Goal: Task Accomplishment & Management: Use online tool/utility

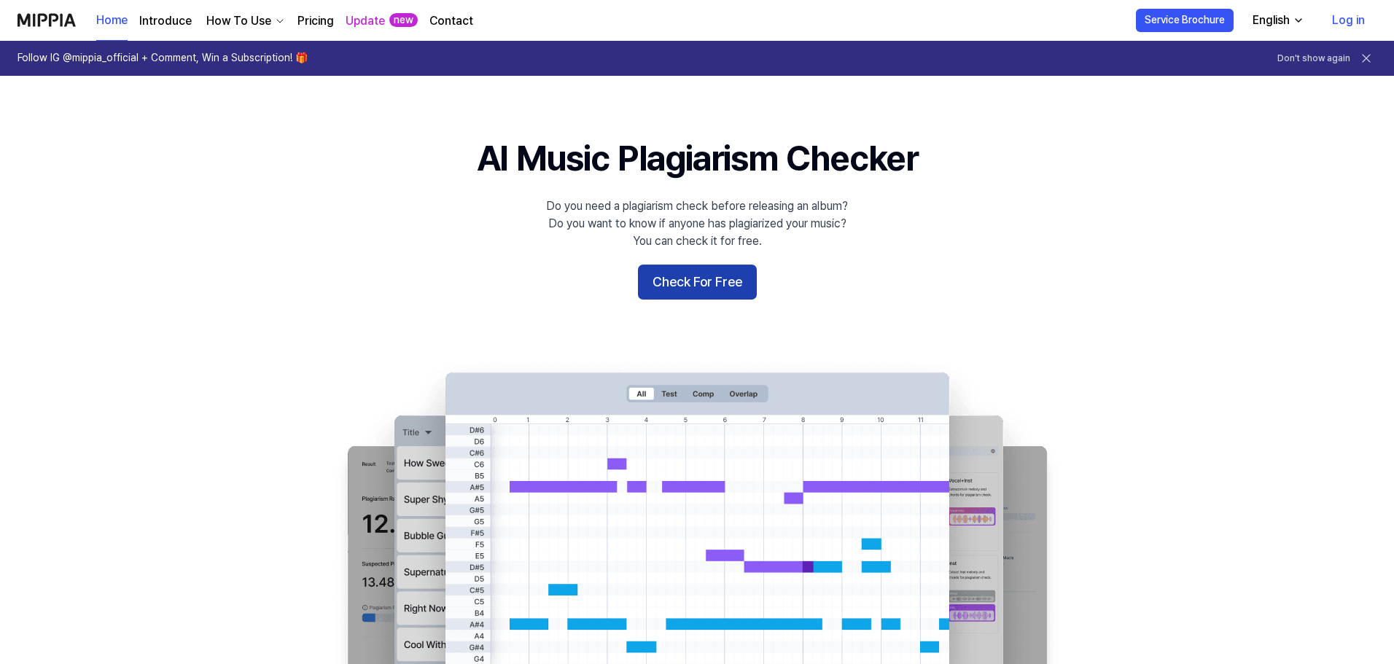
click at [695, 276] on button "Check For Free" at bounding box center [697, 282] width 119 height 35
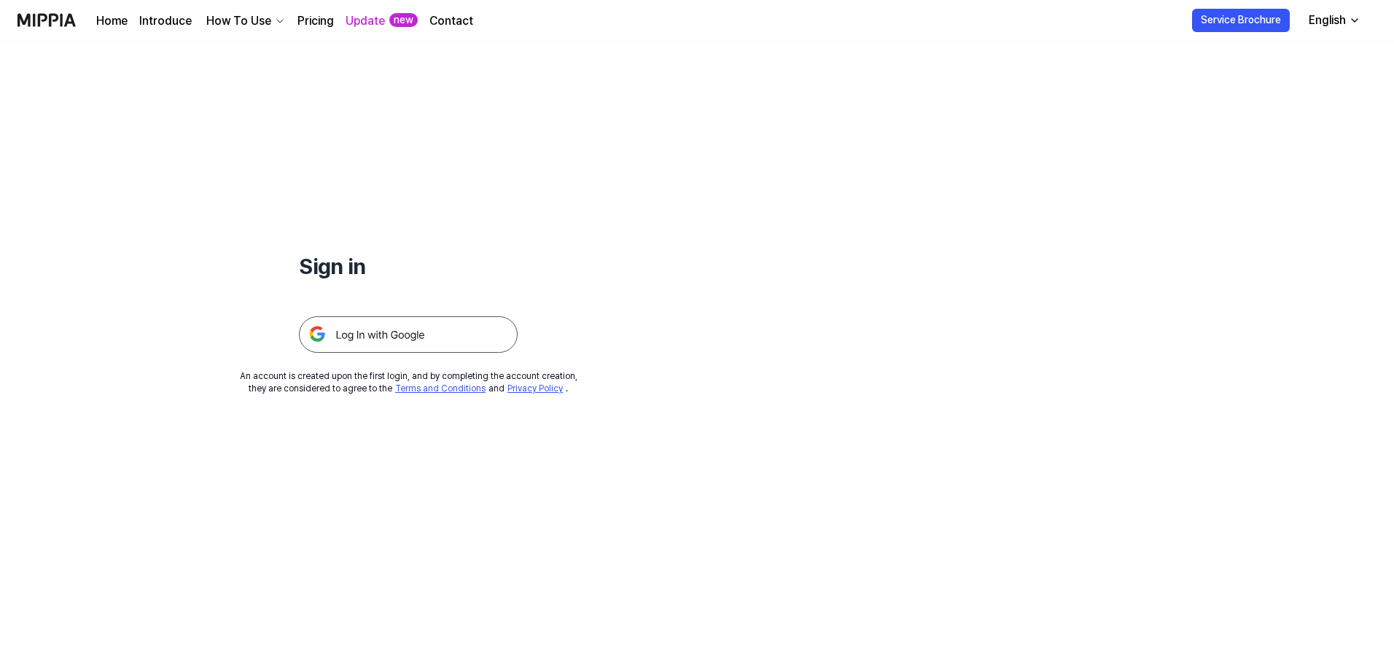
click at [412, 335] on img at bounding box center [408, 334] width 219 height 36
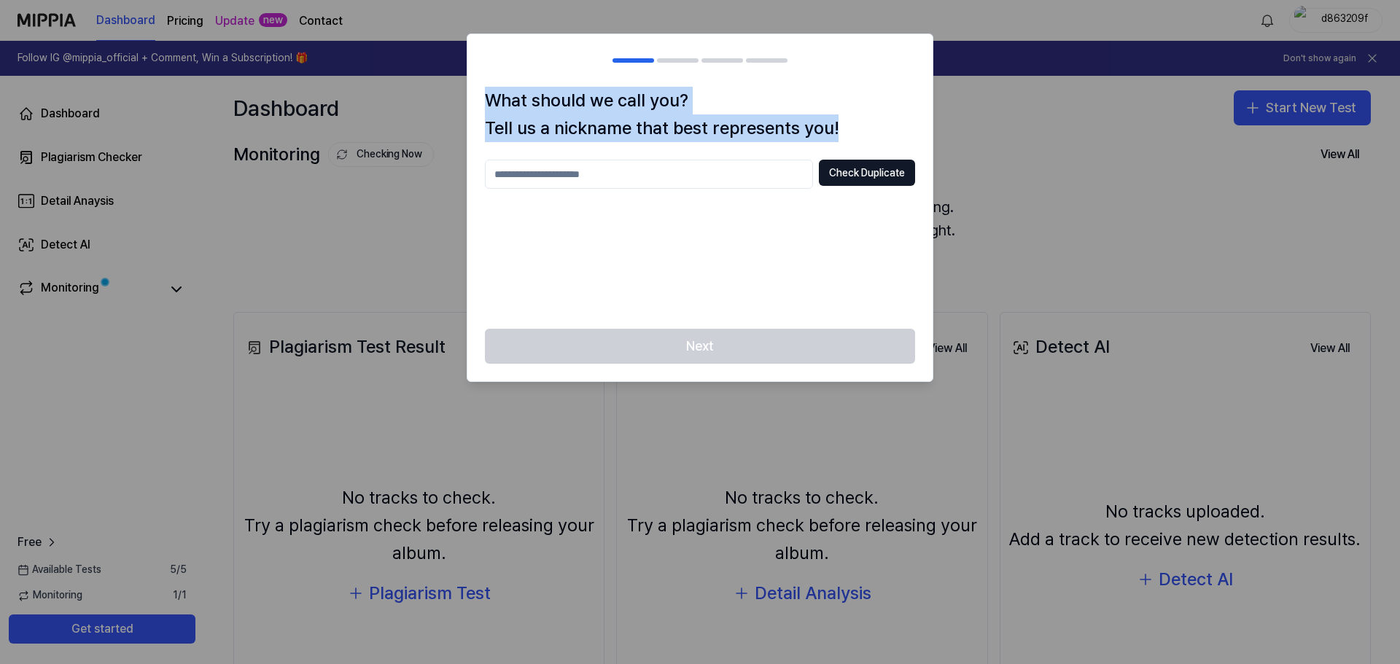
drag, startPoint x: 488, startPoint y: 100, endPoint x: 843, endPoint y: 132, distance: 355.7
click at [843, 132] on h1 "What should we call you? Tell us a nickname that best represents you!" at bounding box center [700, 115] width 430 height 56
copy h1 "What should we call you? Tell us a nickname that best represents you!"
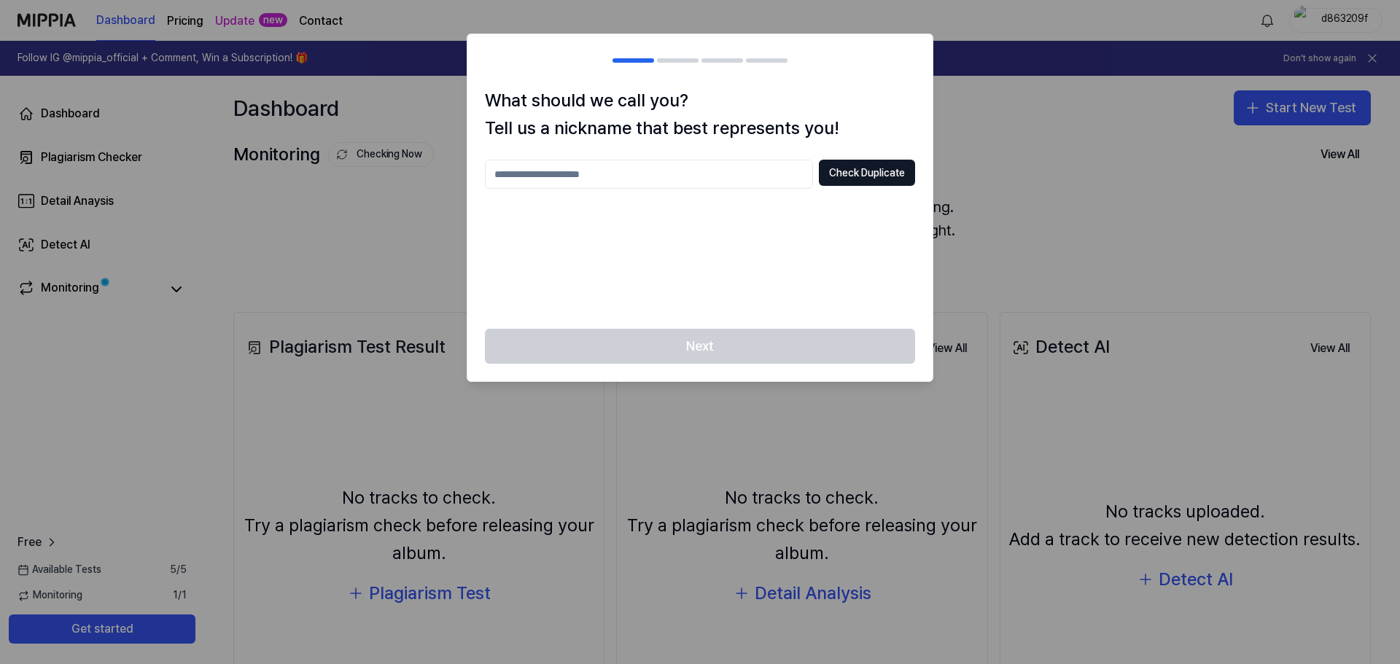
click at [655, 177] on input "text" at bounding box center [649, 174] width 328 height 29
click at [869, 168] on button "Check Duplicate" at bounding box center [867, 173] width 96 height 26
click at [539, 177] on input "******" at bounding box center [649, 174] width 328 height 29
type input "**********"
click at [851, 168] on button "Check Duplicate" at bounding box center [867, 173] width 96 height 26
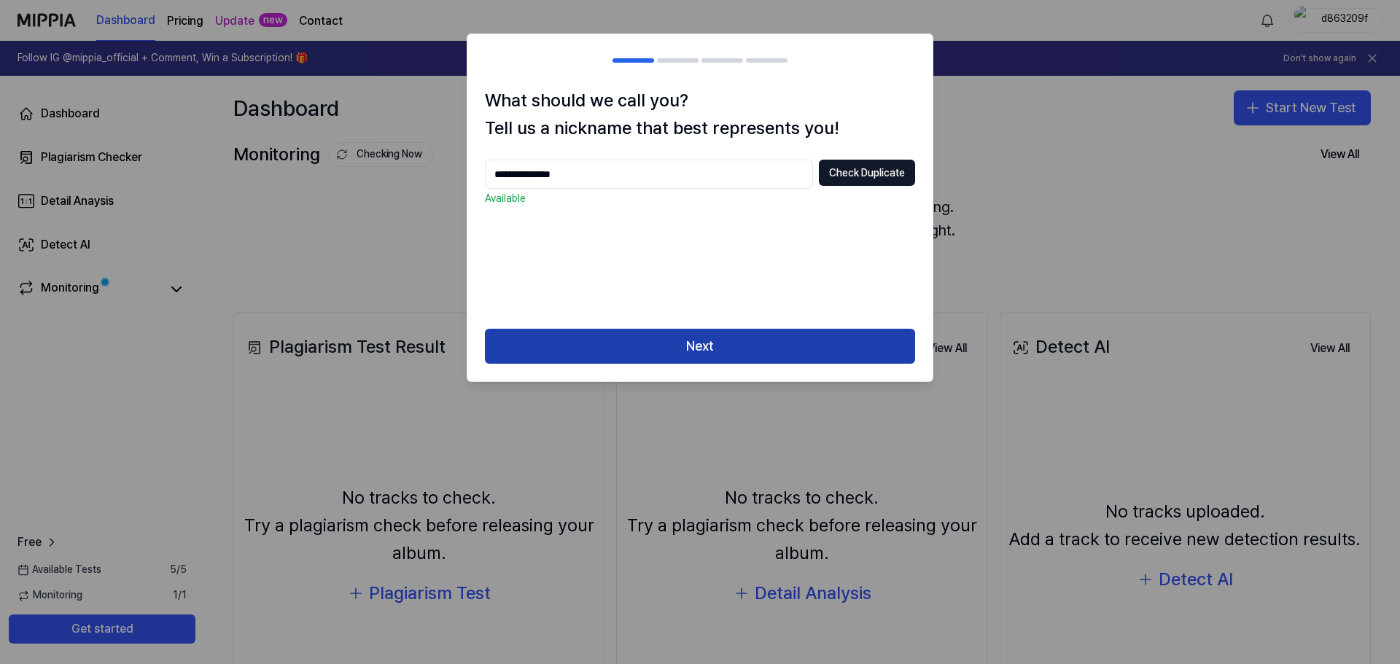
click at [701, 347] on button "Next" at bounding box center [700, 346] width 430 height 35
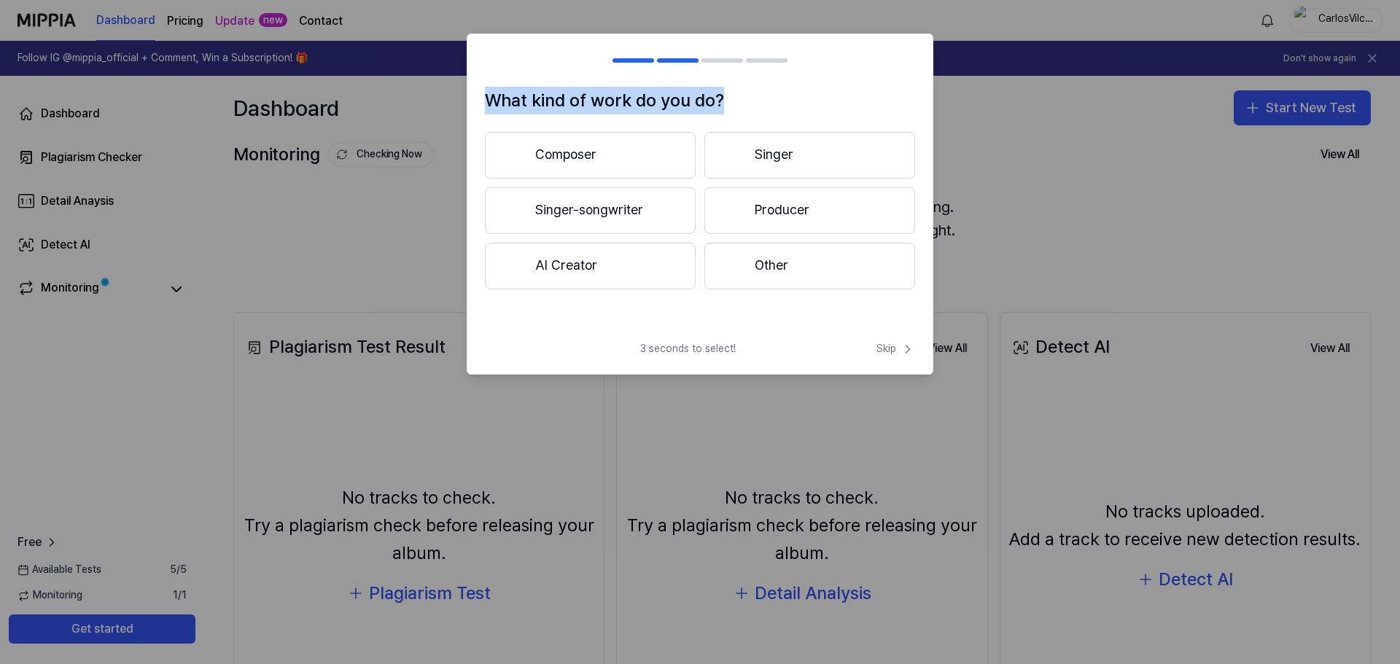
drag, startPoint x: 741, startPoint y: 102, endPoint x: 500, endPoint y: 82, distance: 242.1
click at [500, 82] on div "What kind of work do you do? Composer Singer Singer-songwriter Producer AI Crea…" at bounding box center [700, 204] width 467 height 341
copy div "What kind of work do you do?"
click at [777, 259] on button "Other" at bounding box center [809, 266] width 211 height 47
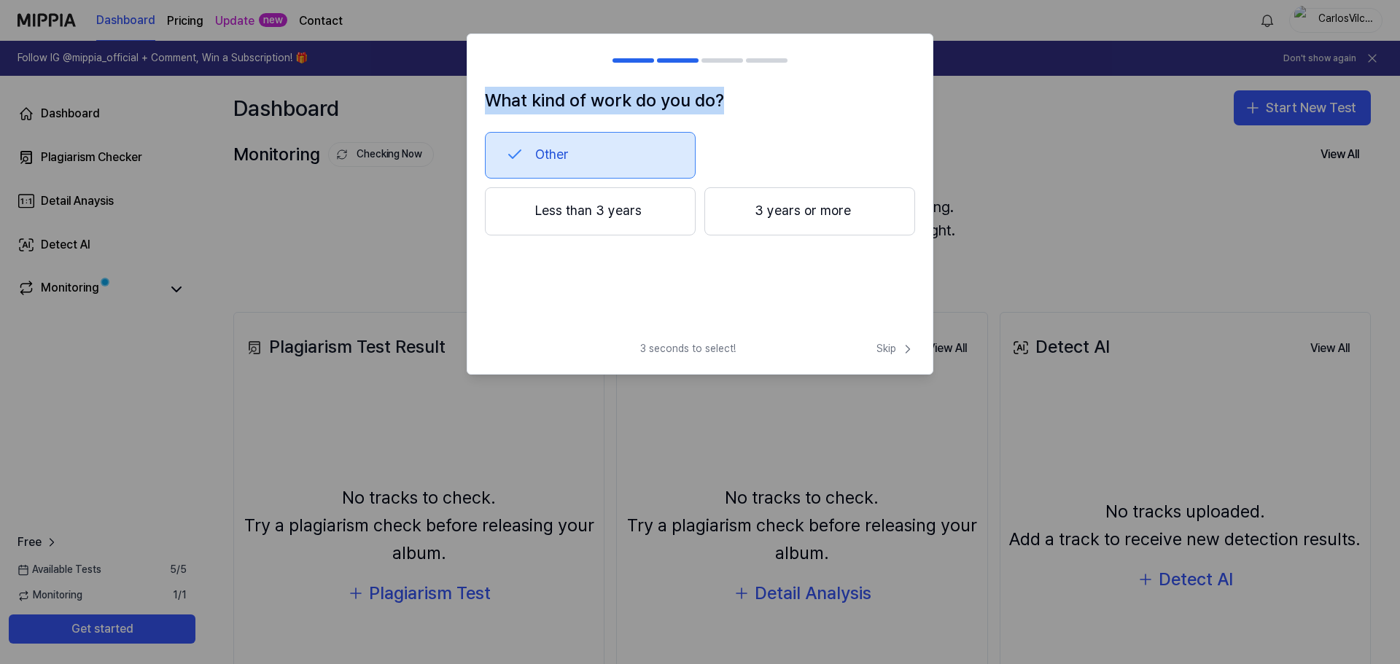
drag, startPoint x: 648, startPoint y: 213, endPoint x: 513, endPoint y: 196, distance: 135.9
click at [513, 196] on button "Less than 3 years" at bounding box center [590, 211] width 211 height 48
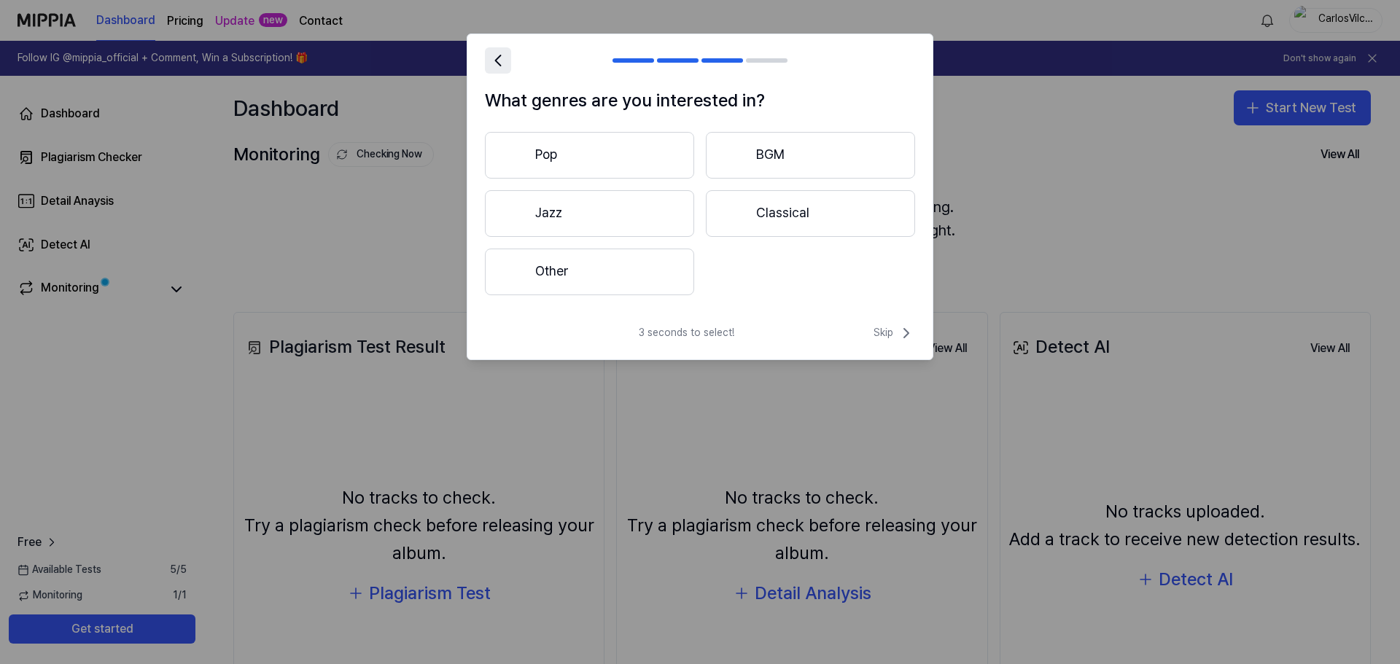
click at [499, 58] on icon at bounding box center [498, 60] width 20 height 20
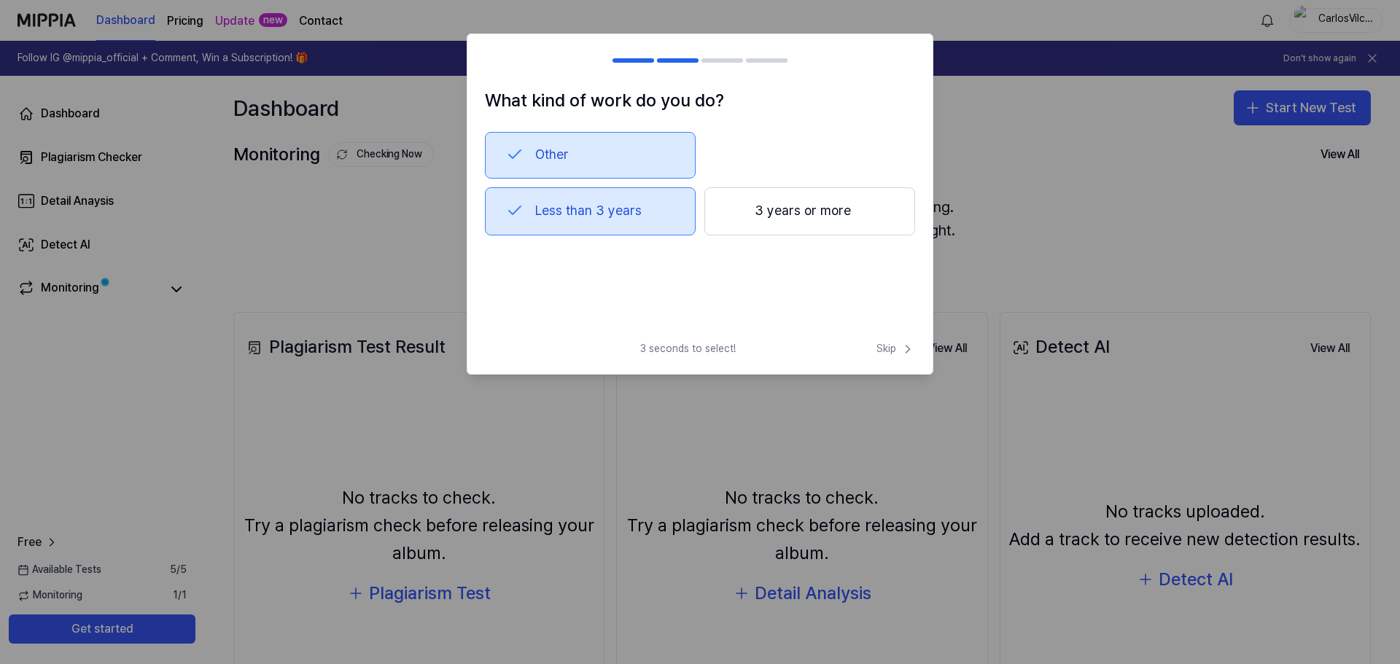
click at [743, 214] on button "3 years or more" at bounding box center [809, 211] width 211 height 48
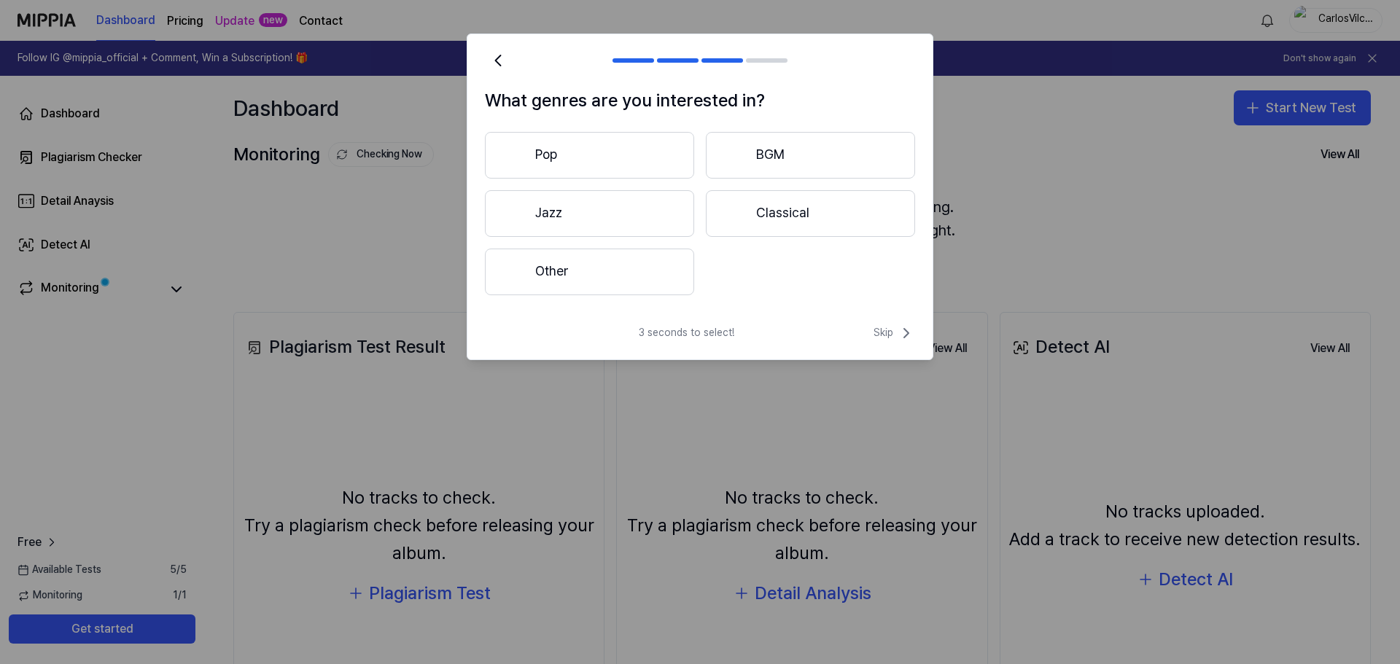
click at [811, 206] on button "Classical" at bounding box center [810, 213] width 209 height 47
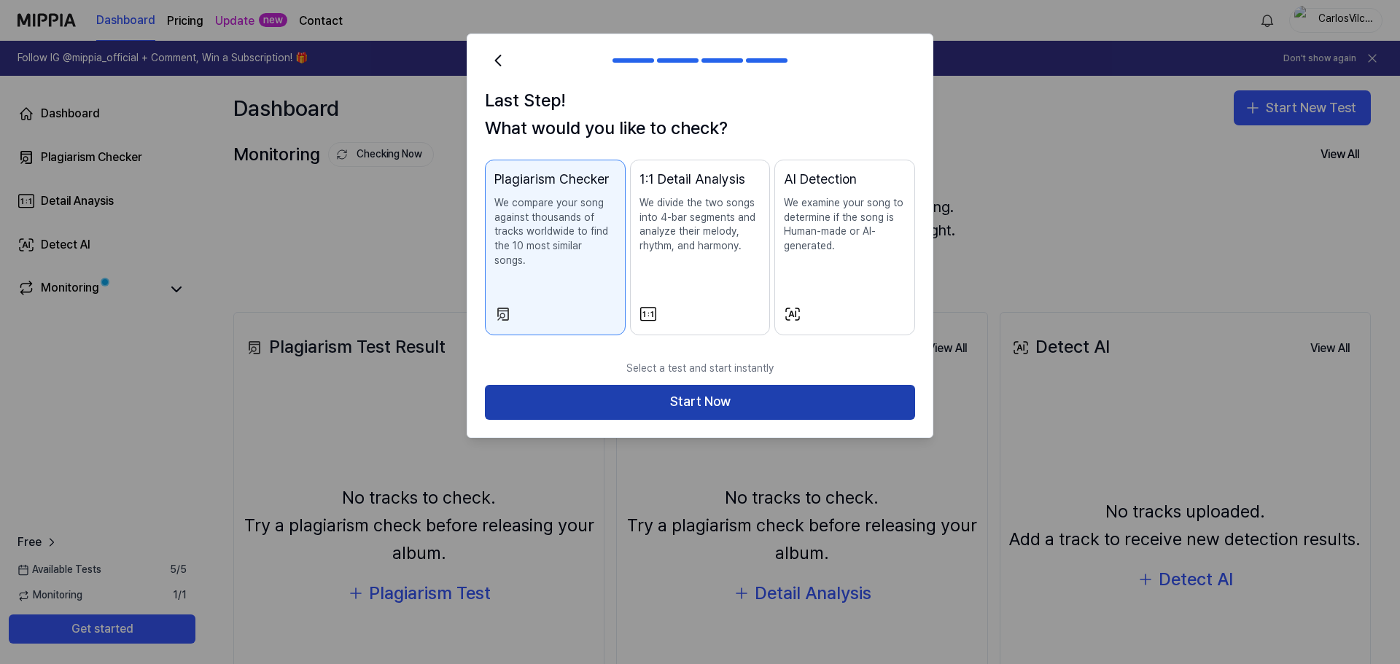
click at [749, 389] on button "Start Now" at bounding box center [700, 402] width 430 height 35
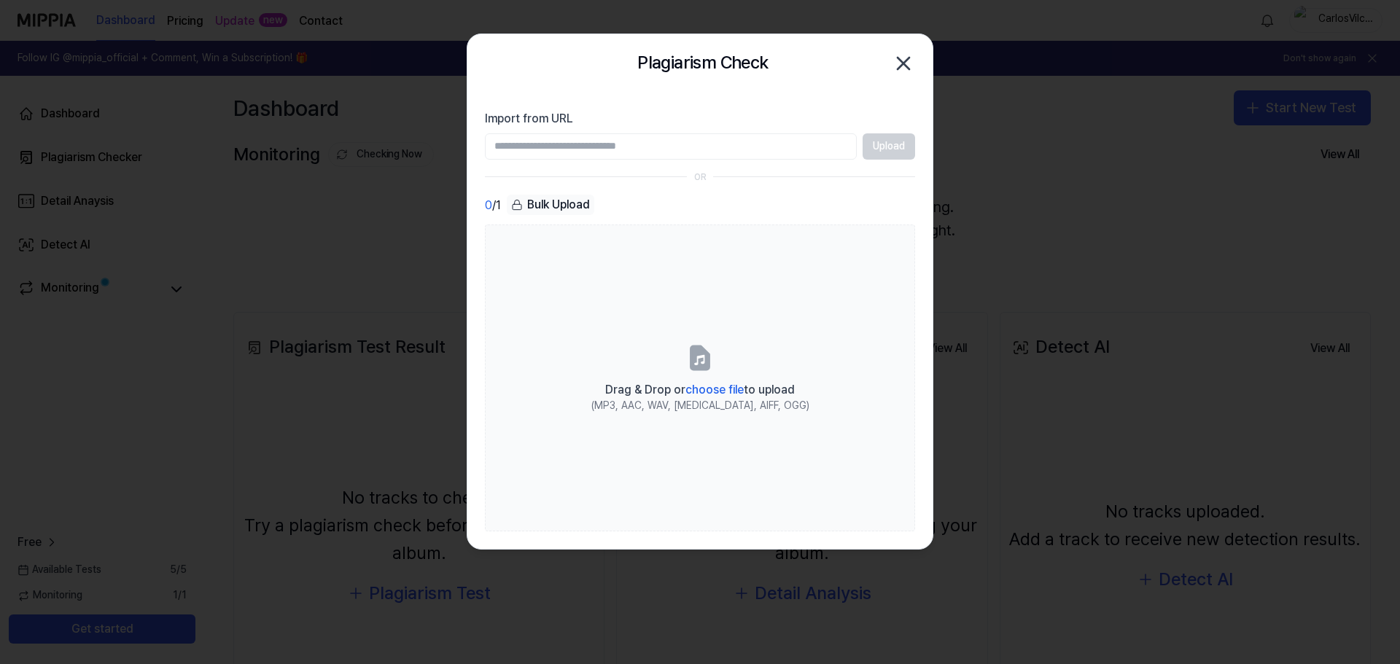
paste input "**********"
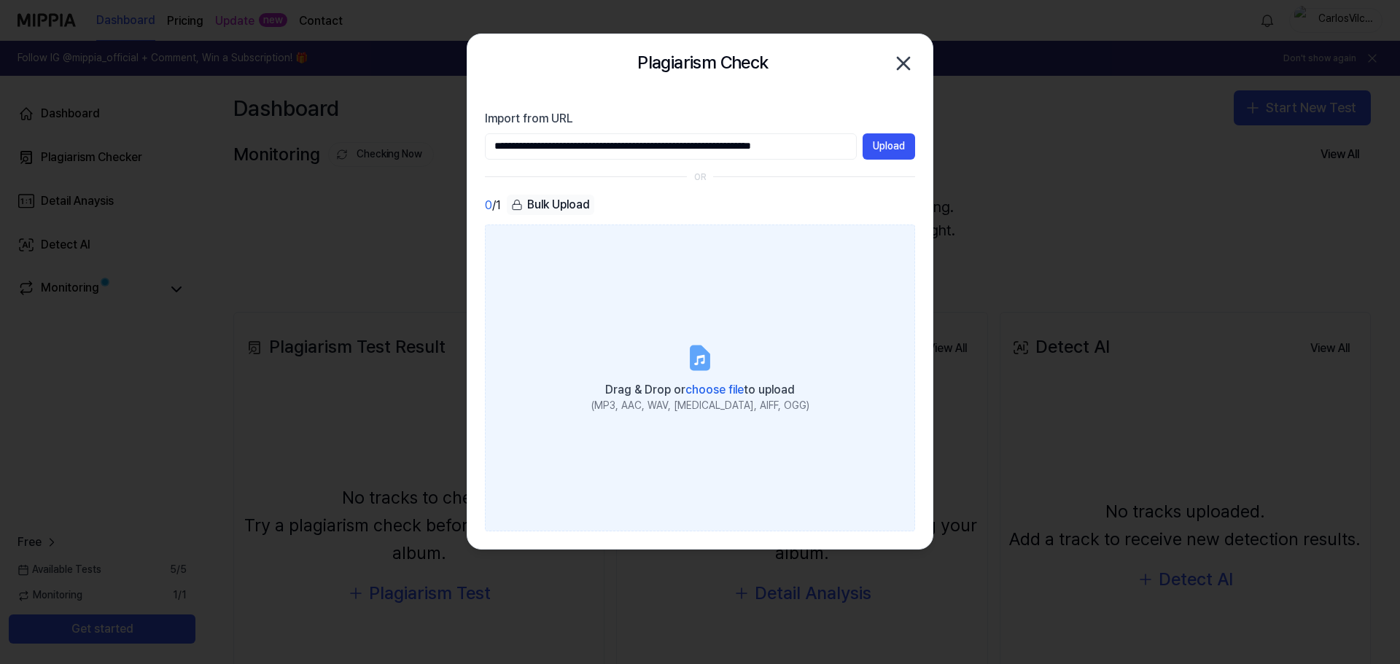
scroll to position [0, 22]
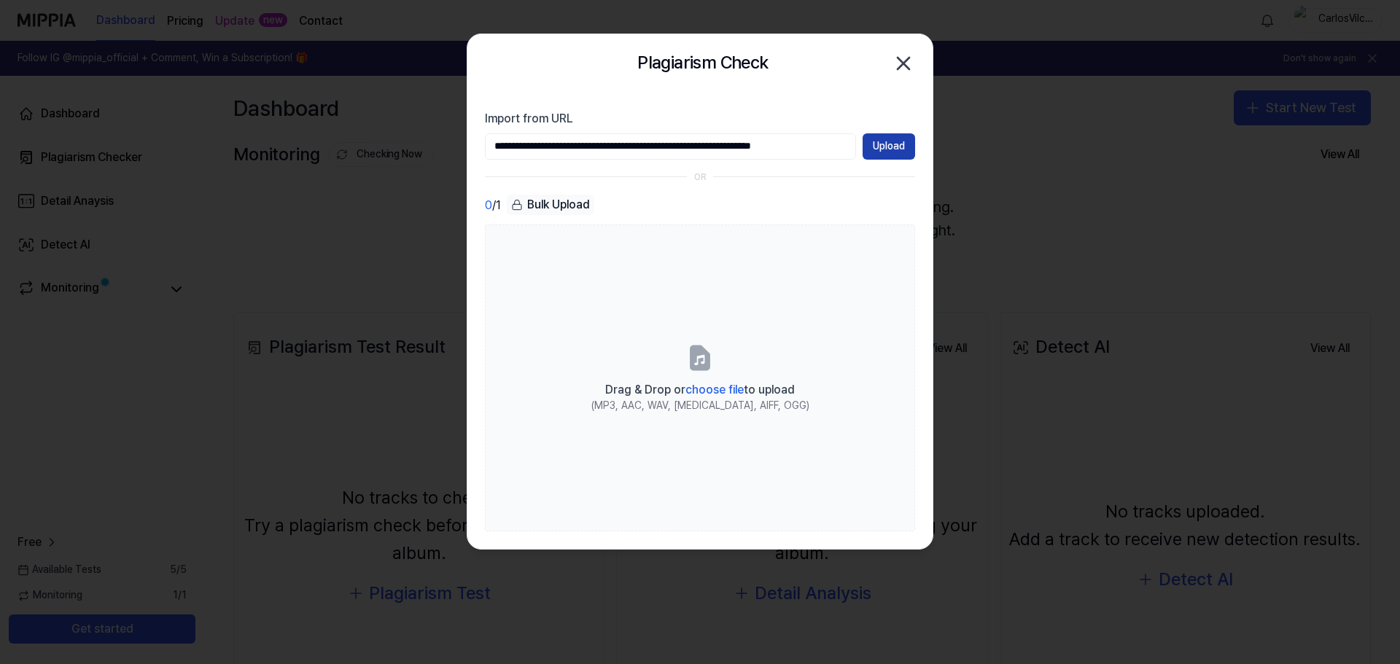
type input "**********"
click at [884, 146] on button "Upload" at bounding box center [888, 146] width 52 height 26
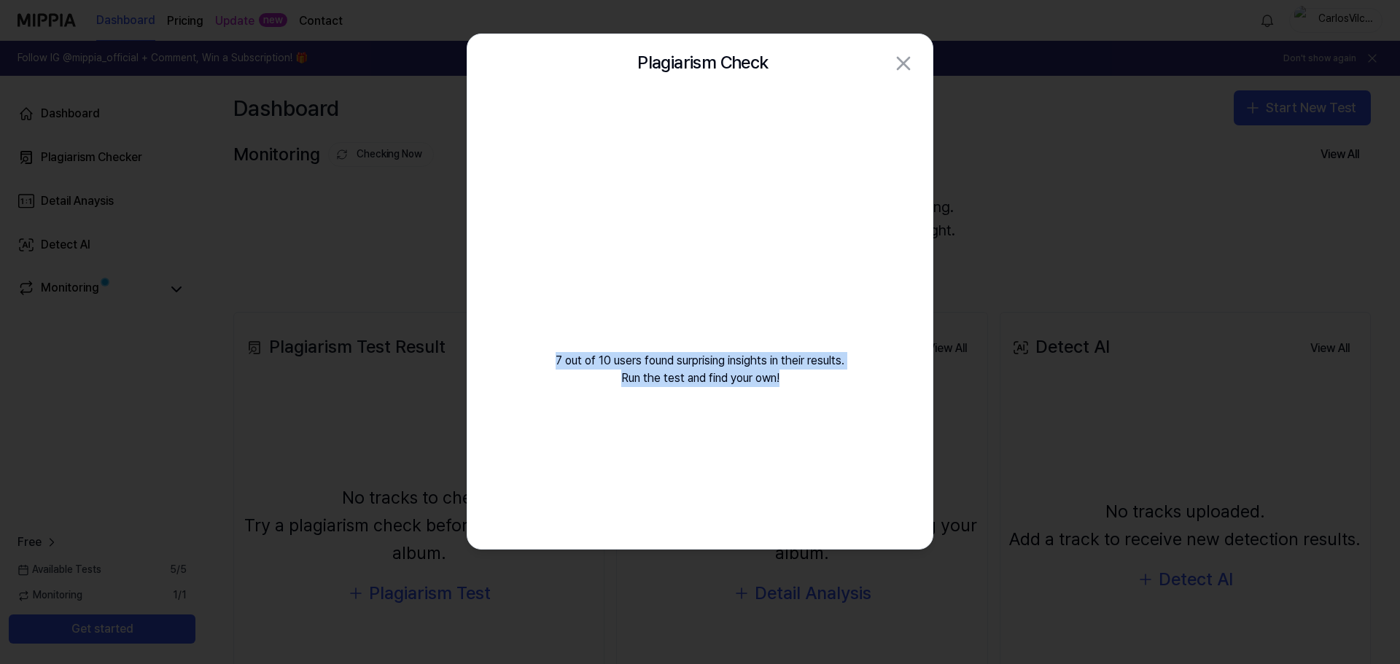
drag, startPoint x: 545, startPoint y: 359, endPoint x: 849, endPoint y: 386, distance: 305.1
click at [849, 386] on div "7 out of 10 users found surprising insights in their results. Run the test and …" at bounding box center [699, 258] width 465 height 330
copy div "7 out of 10 users found surprising insights in their results. Run the test and …"
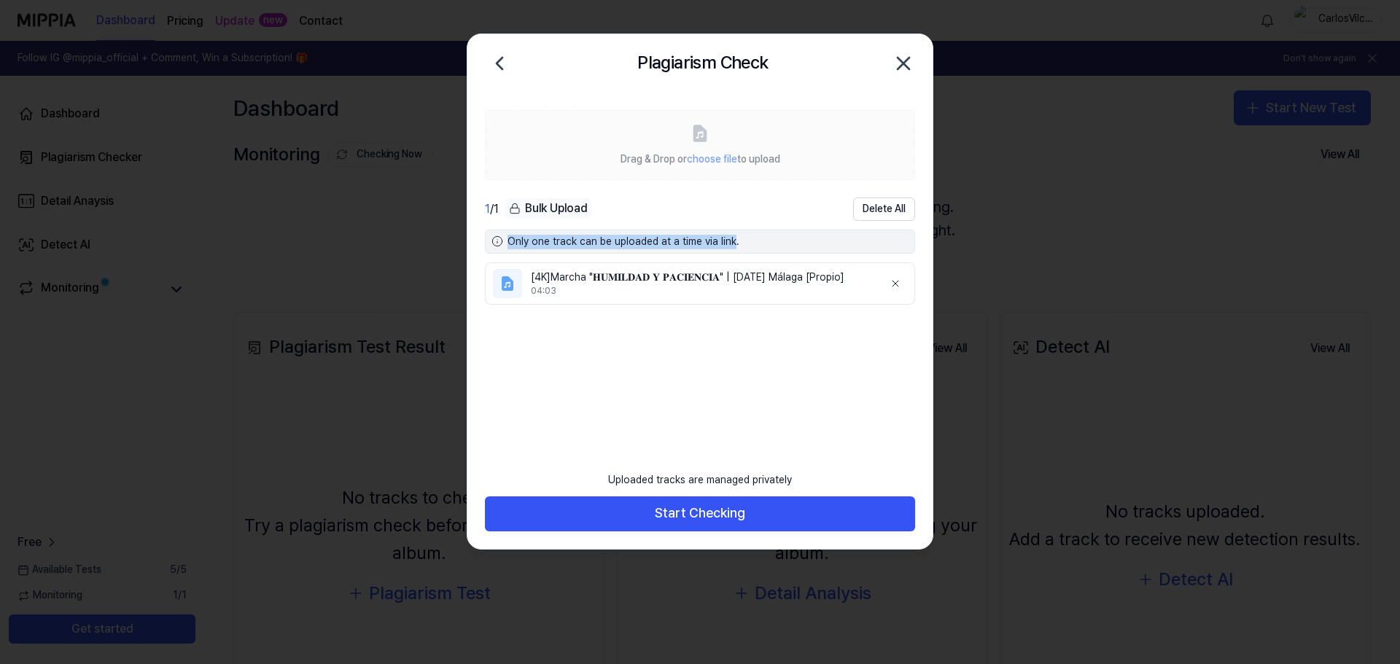
drag, startPoint x: 510, startPoint y: 240, endPoint x: 727, endPoint y: 240, distance: 217.2
click at [727, 240] on div "Only one track can be uploaded at a time via link." at bounding box center [700, 242] width 430 height 25
copy div "Only one track can be uploaded at a time via link"
drag, startPoint x: 793, startPoint y: 484, endPoint x: 590, endPoint y: 484, distance: 202.7
click at [590, 484] on footer "Uploaded tracks are managed privately Start Checking" at bounding box center [700, 497] width 430 height 67
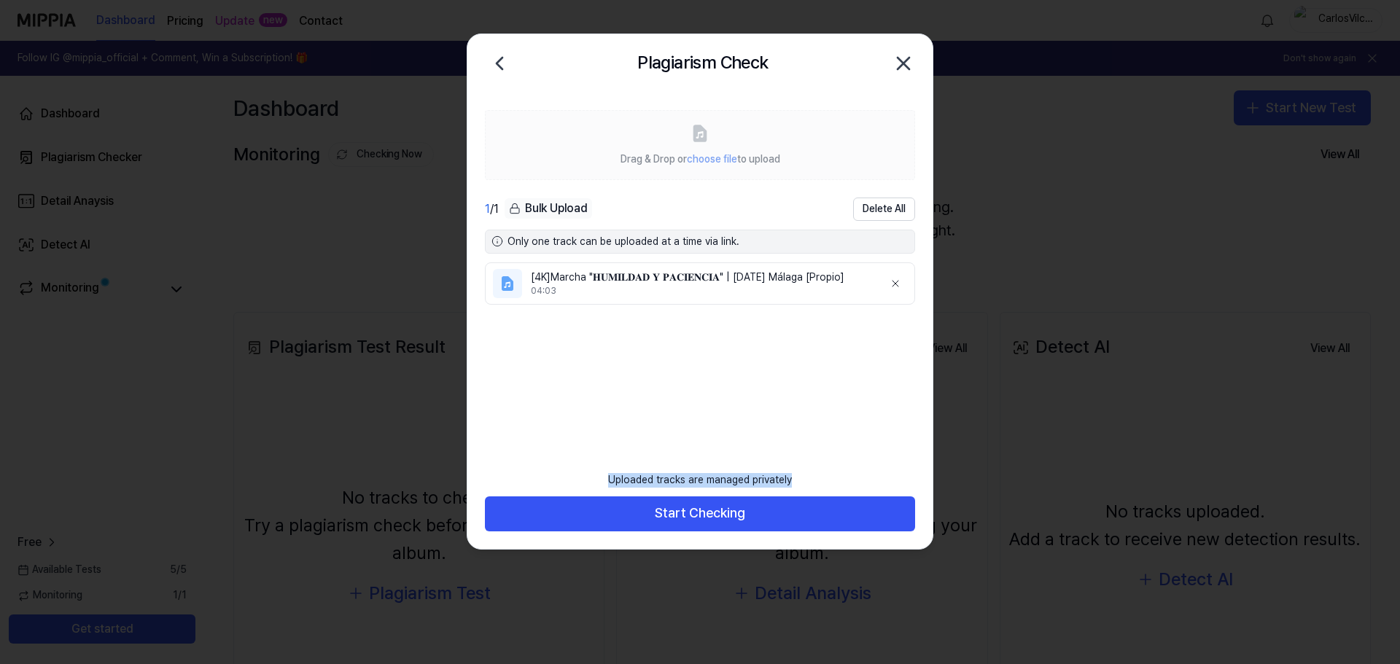
copy div "Uploaded tracks are managed privately"
click at [906, 59] on icon "button" at bounding box center [903, 64] width 12 height 12
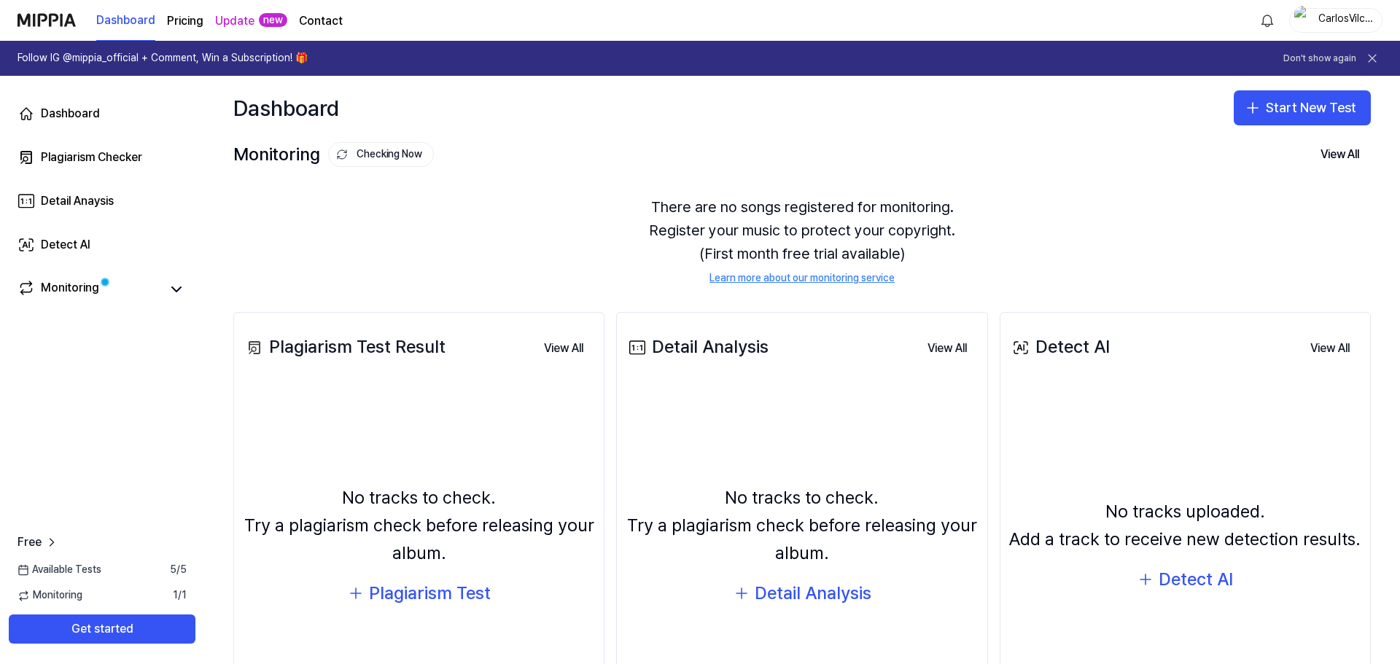
scroll to position [124, 0]
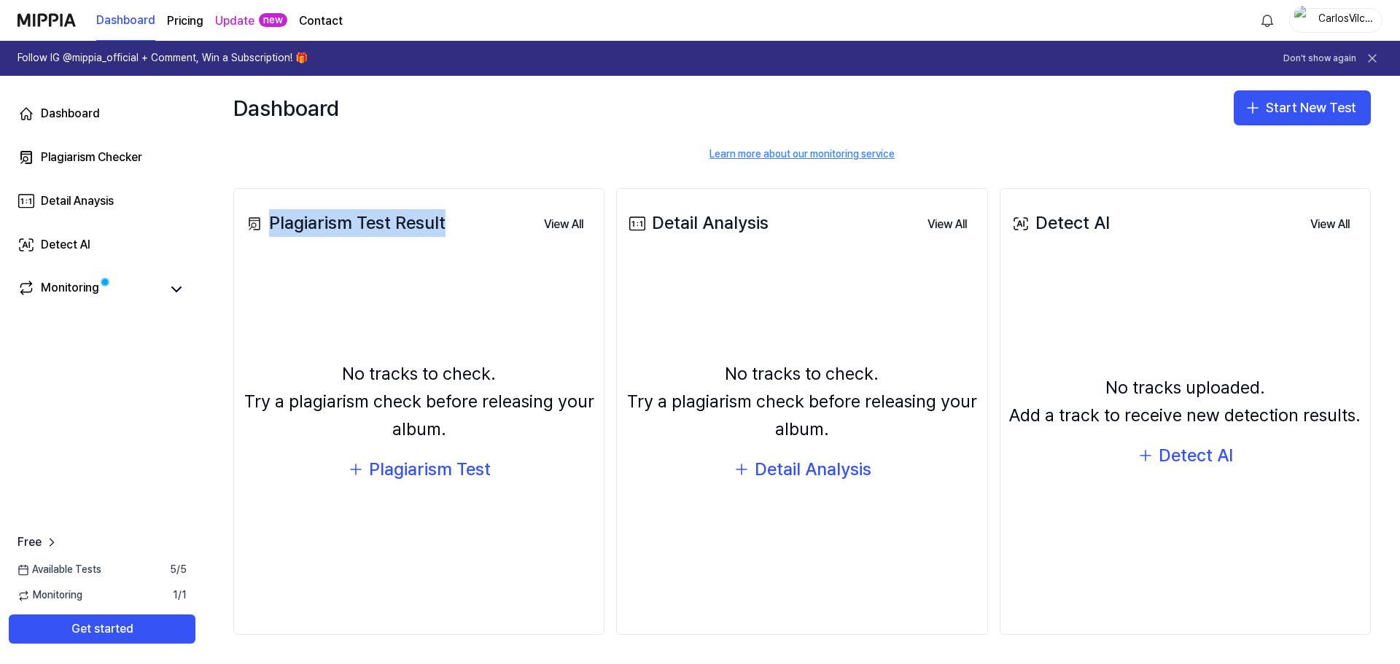
click at [441, 224] on div "Plagiarism Test Result View All" at bounding box center [419, 223] width 352 height 41
click at [816, 281] on div "No tracks to check. Try a plagiarism check before releasing your album. Detail …" at bounding box center [801, 422] width 352 height 309
click at [563, 224] on button "View All" at bounding box center [563, 224] width 63 height 29
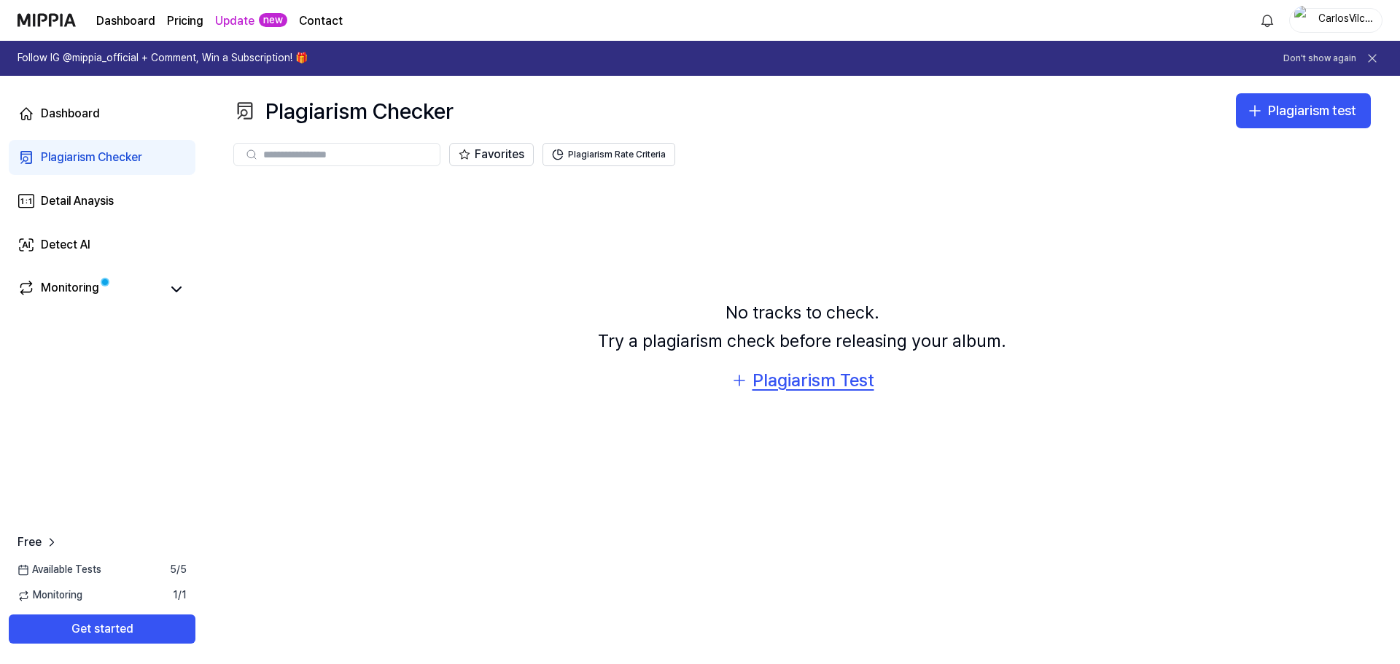
click at [790, 386] on div "Plagiarism Test" at bounding box center [813, 381] width 122 height 28
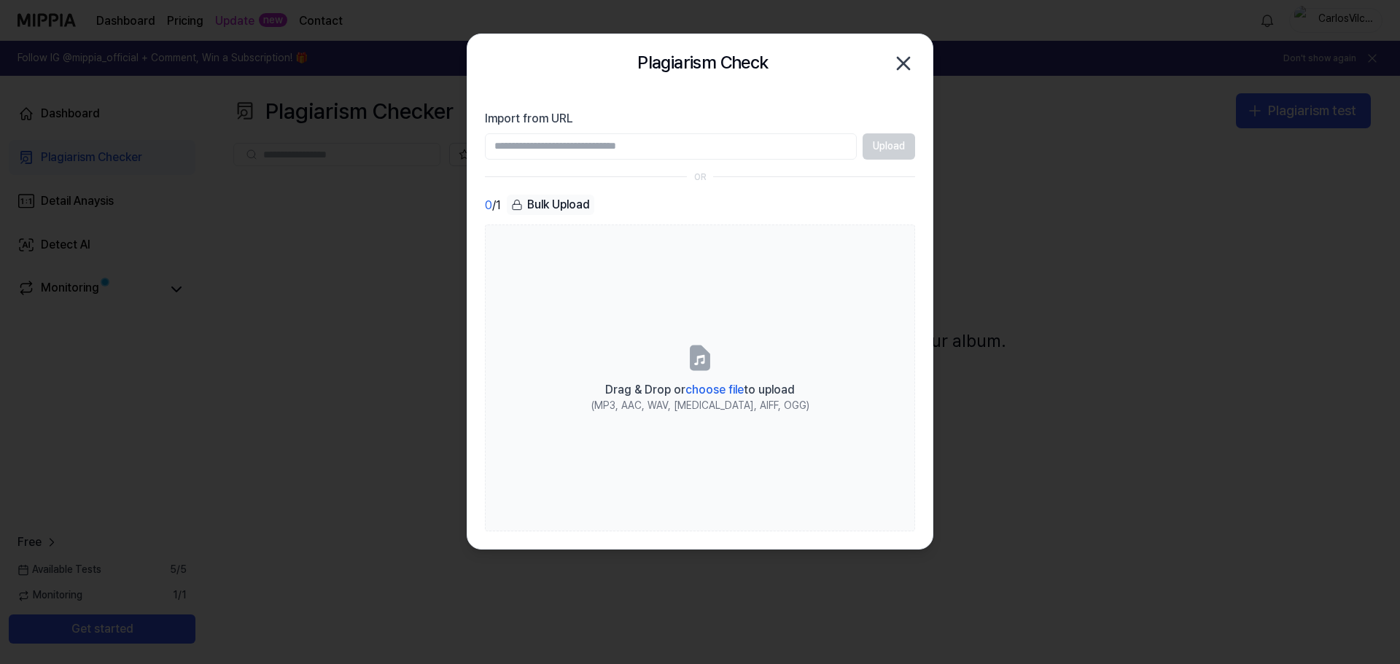
click at [907, 59] on icon "button" at bounding box center [903, 64] width 12 height 12
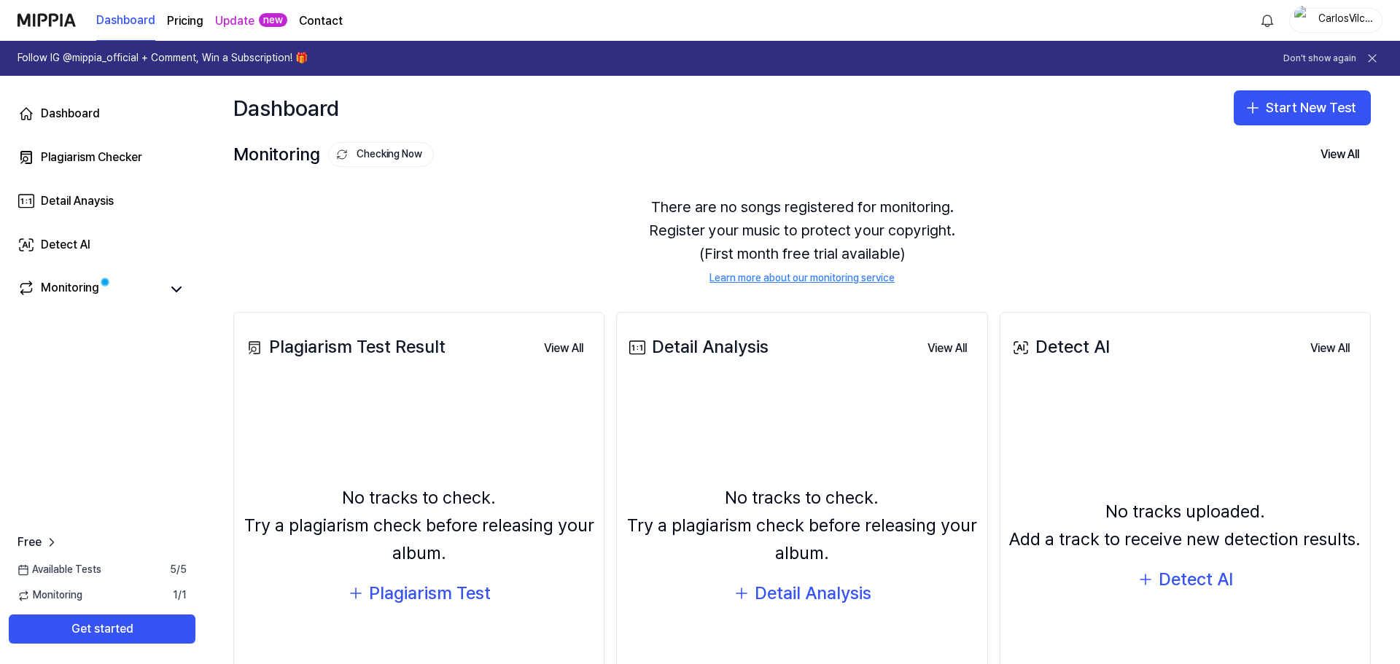
drag, startPoint x: 775, startPoint y: 356, endPoint x: 782, endPoint y: 346, distance: 12.0
click at [782, 346] on div "Detail Analysis View All" at bounding box center [801, 347] width 352 height 41
click at [932, 345] on button "View All" at bounding box center [947, 348] width 63 height 29
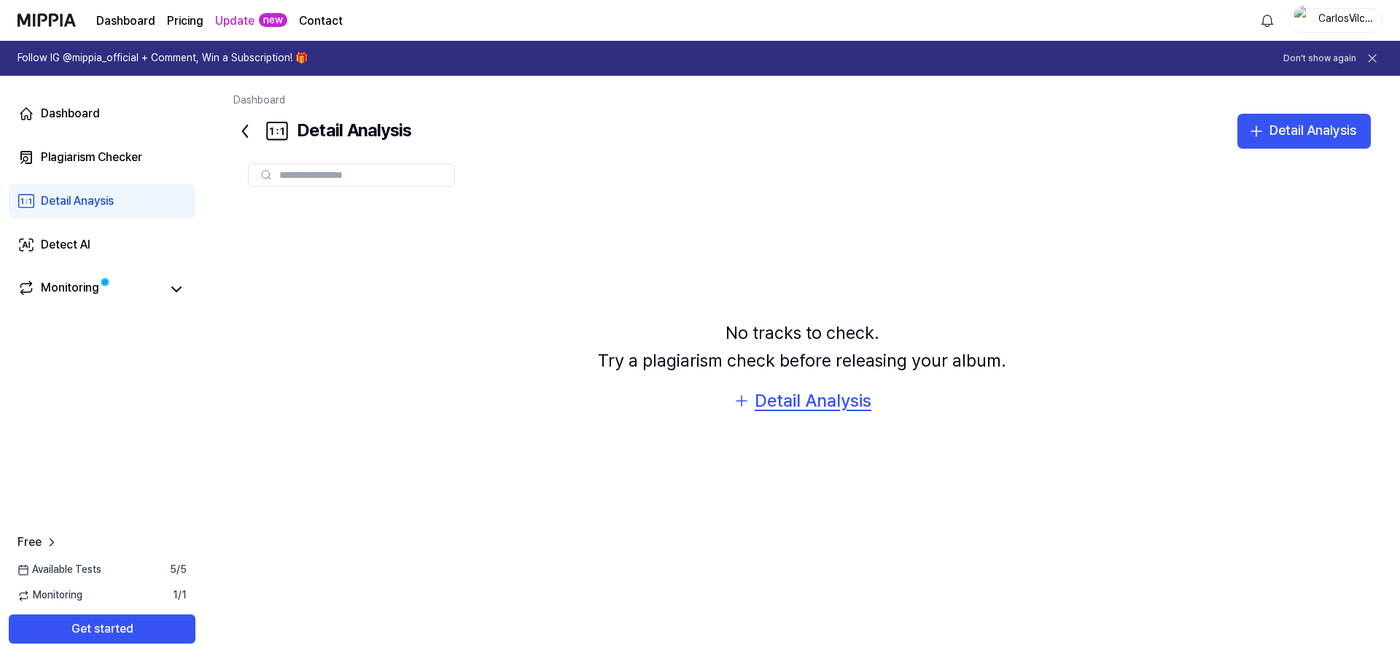
click at [808, 401] on div "Detail Analysis" at bounding box center [813, 401] width 117 height 28
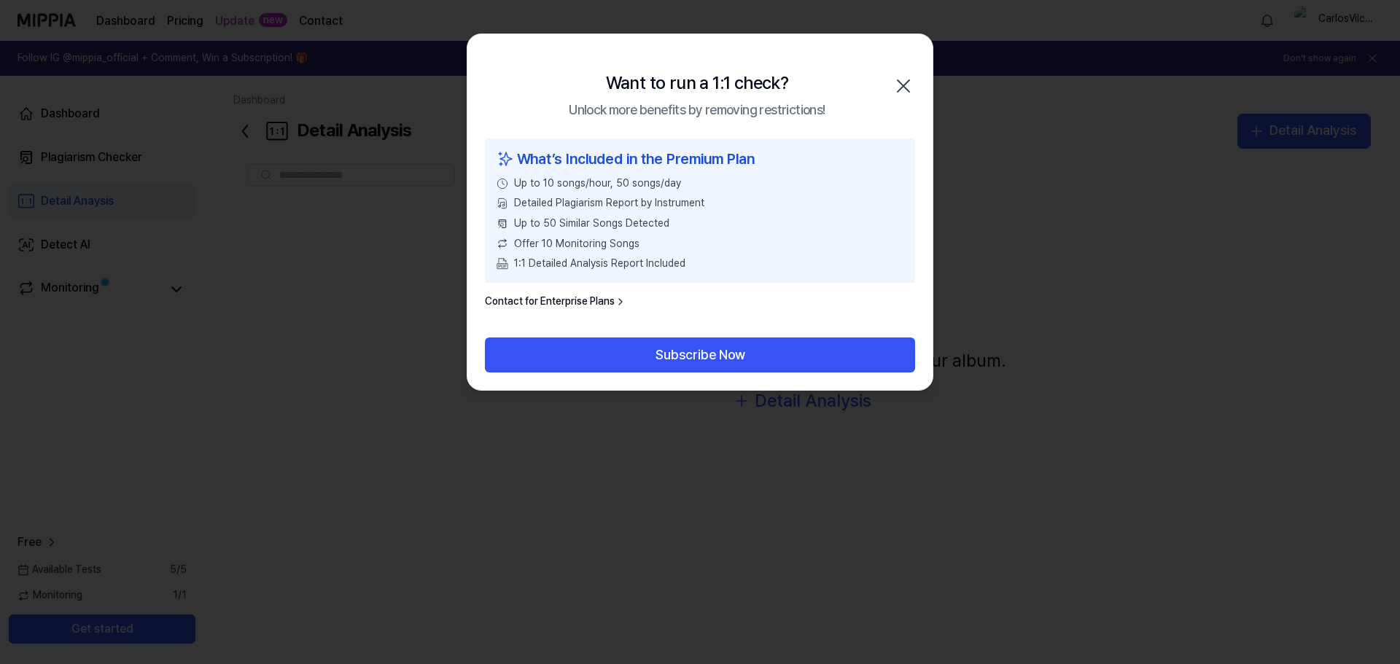
click at [903, 83] on icon "button" at bounding box center [903, 85] width 23 height 23
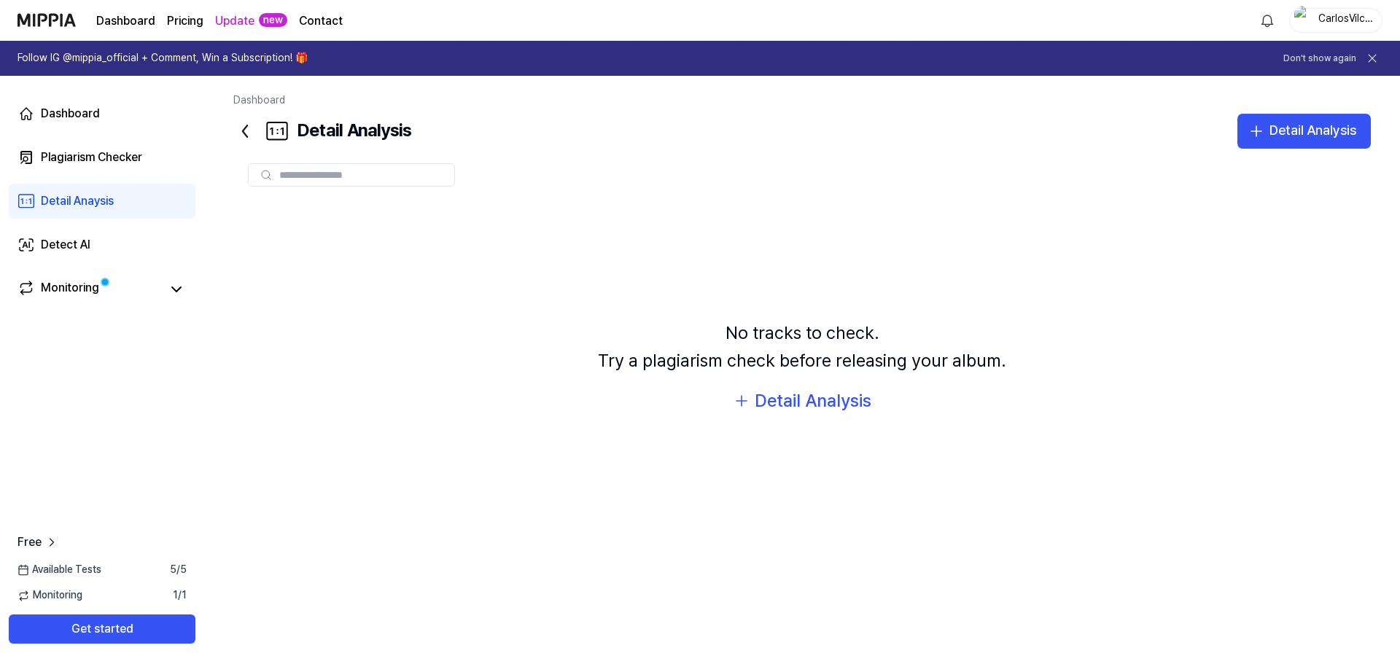
click at [246, 132] on icon at bounding box center [244, 131] width 23 height 23
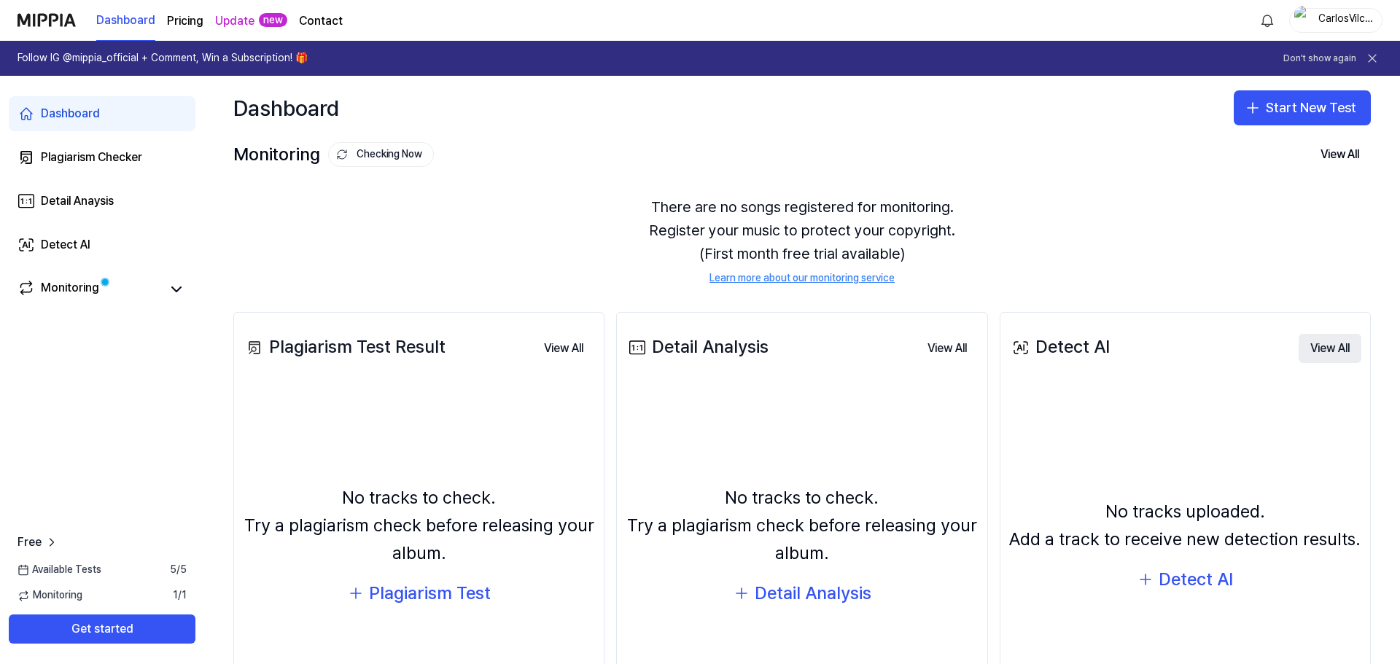
click at [1330, 347] on button "View All" at bounding box center [1329, 348] width 63 height 29
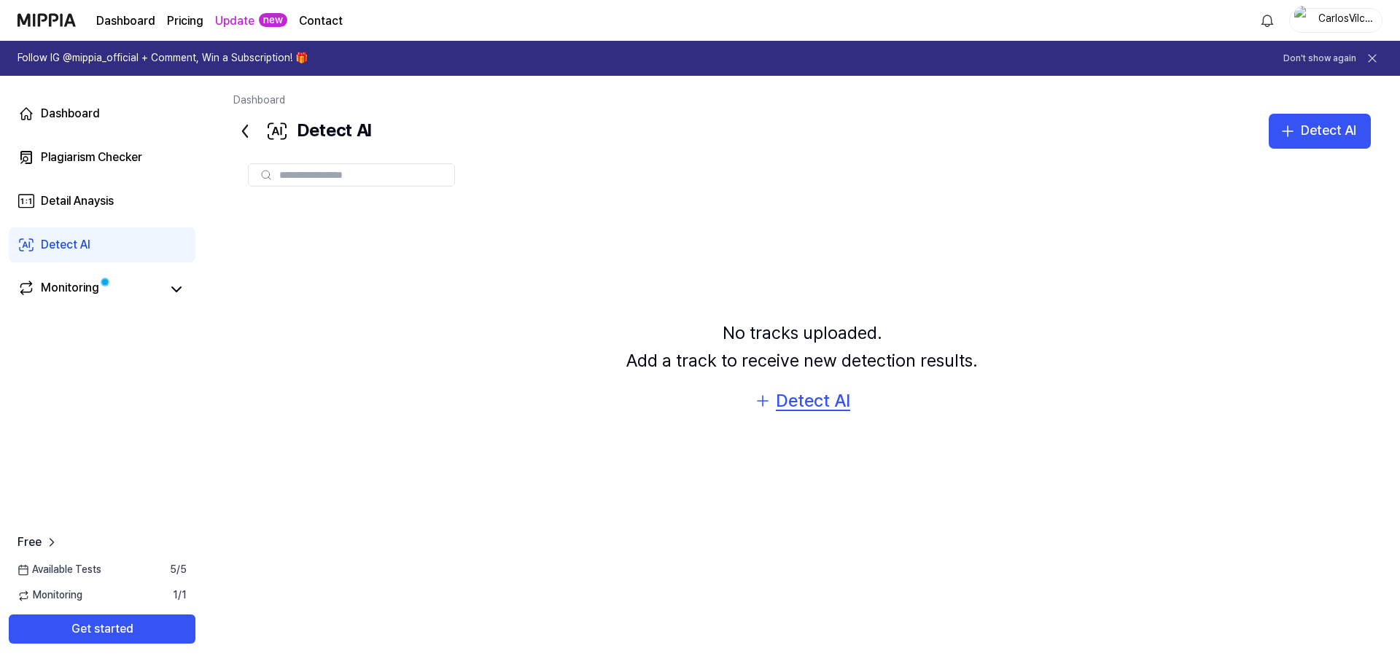
click at [817, 399] on div "Detect AI" at bounding box center [813, 401] width 74 height 28
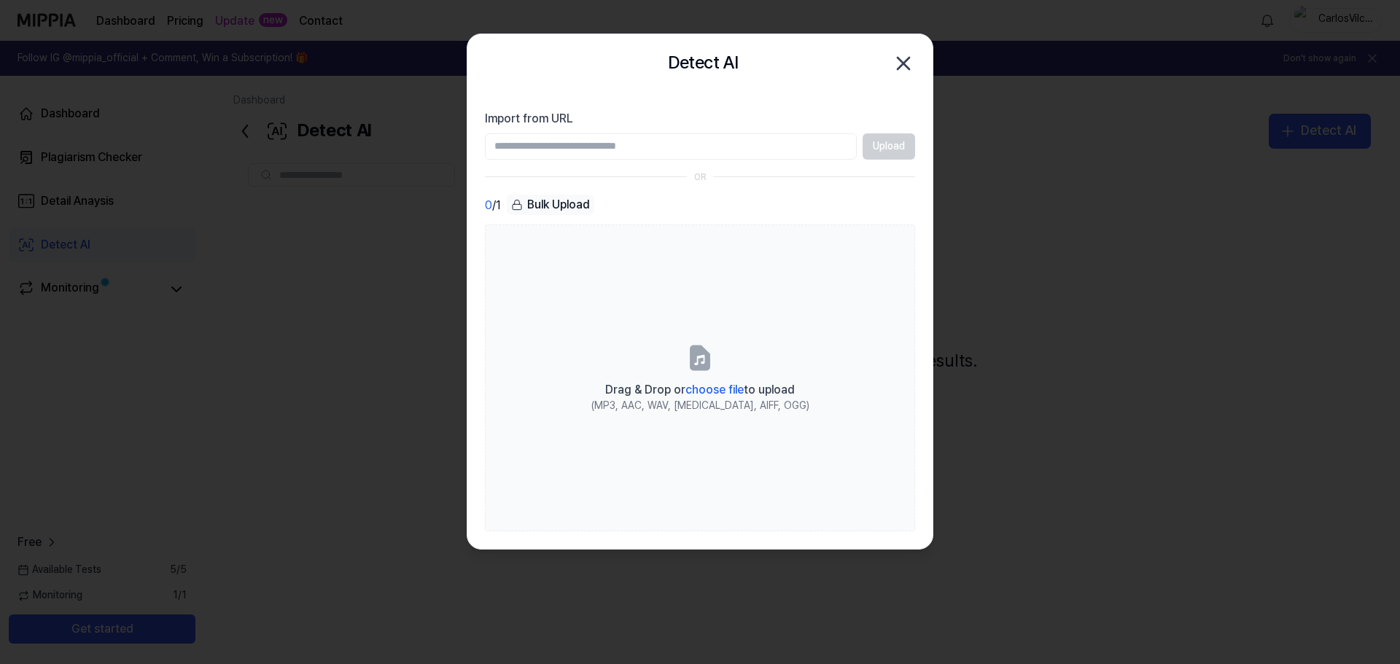
paste input "**********"
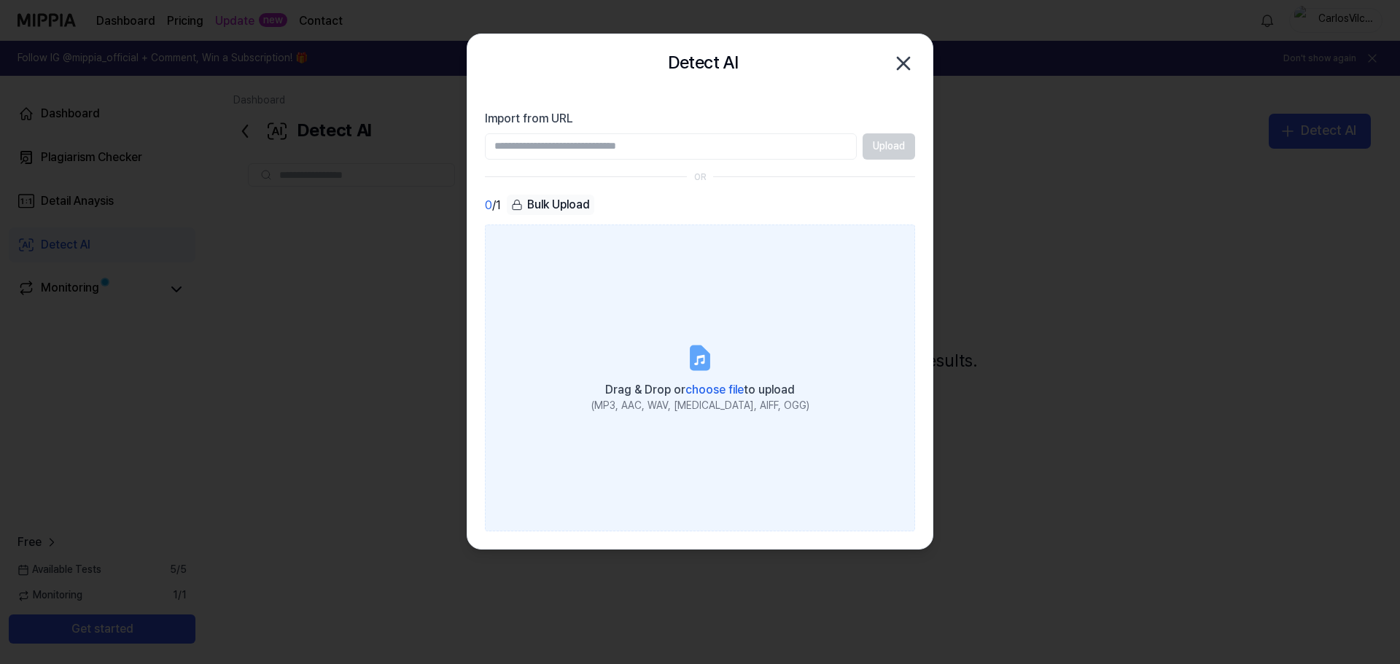
type input "**********"
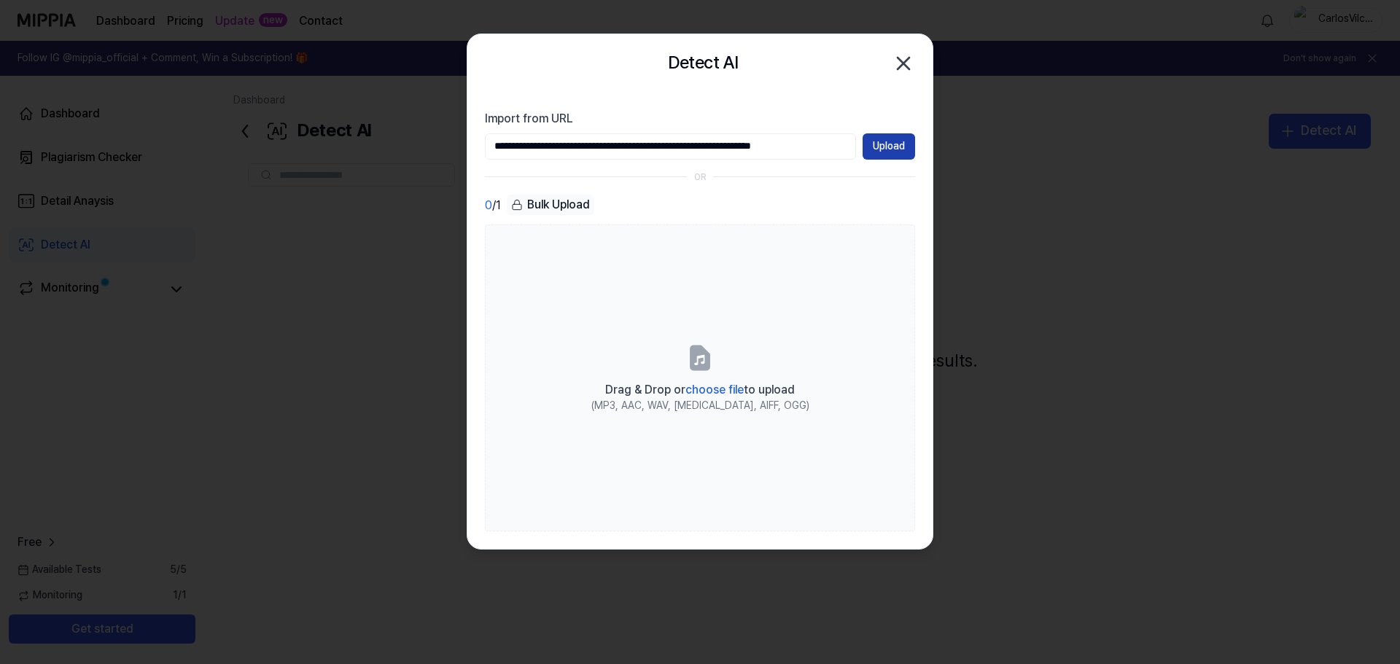
click at [892, 141] on button "Upload" at bounding box center [888, 146] width 52 height 26
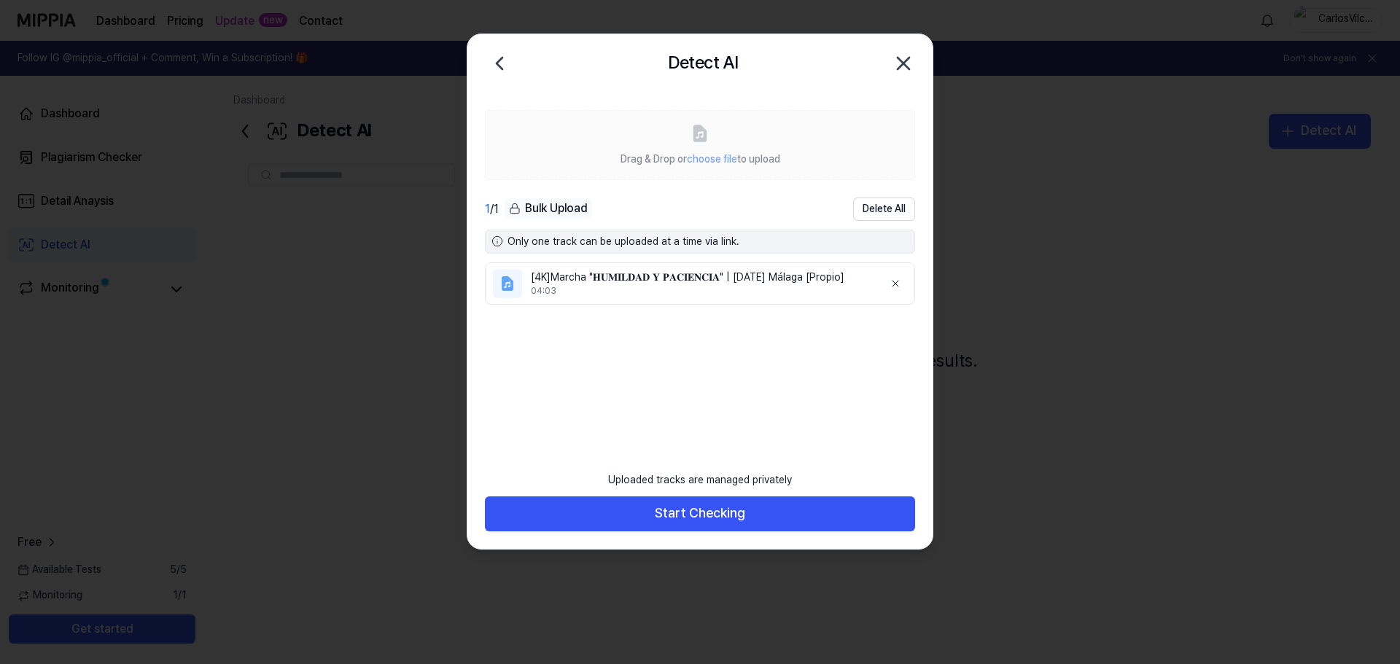
click at [903, 58] on icon "button" at bounding box center [903, 63] width 23 height 23
